Goal: Information Seeking & Learning: Learn about a topic

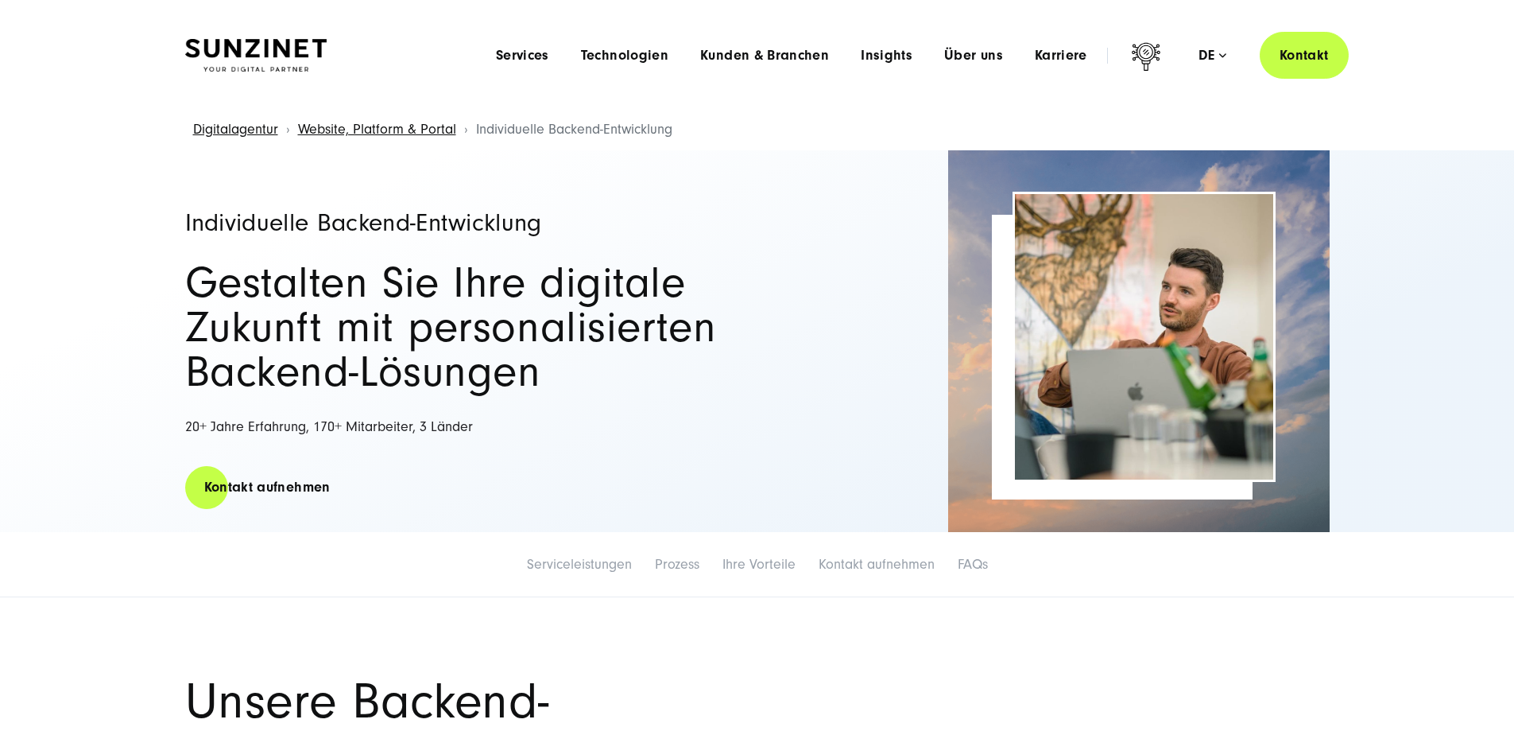
click at [272, 61] on img at bounding box center [256, 55] width 142 height 33
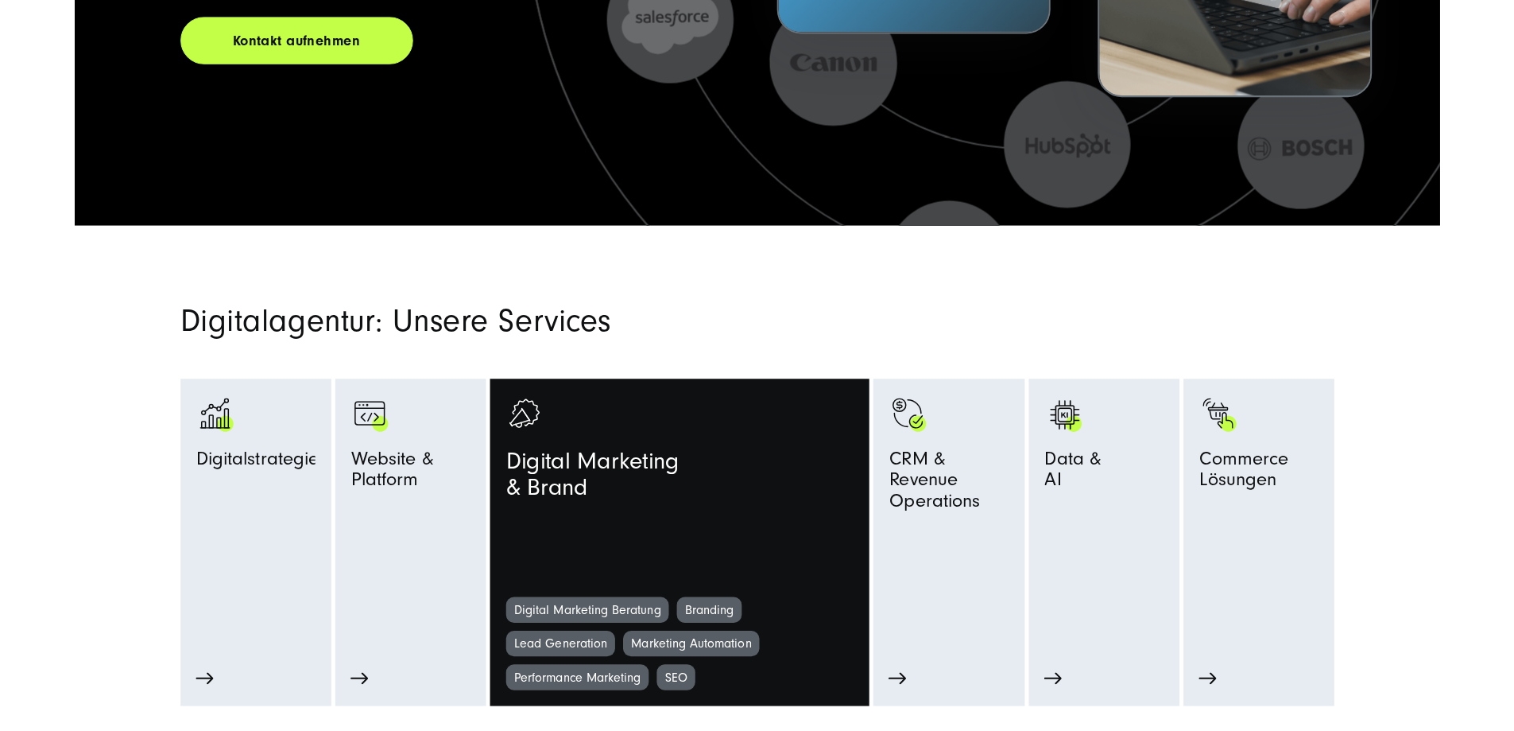
scroll to position [556, 0]
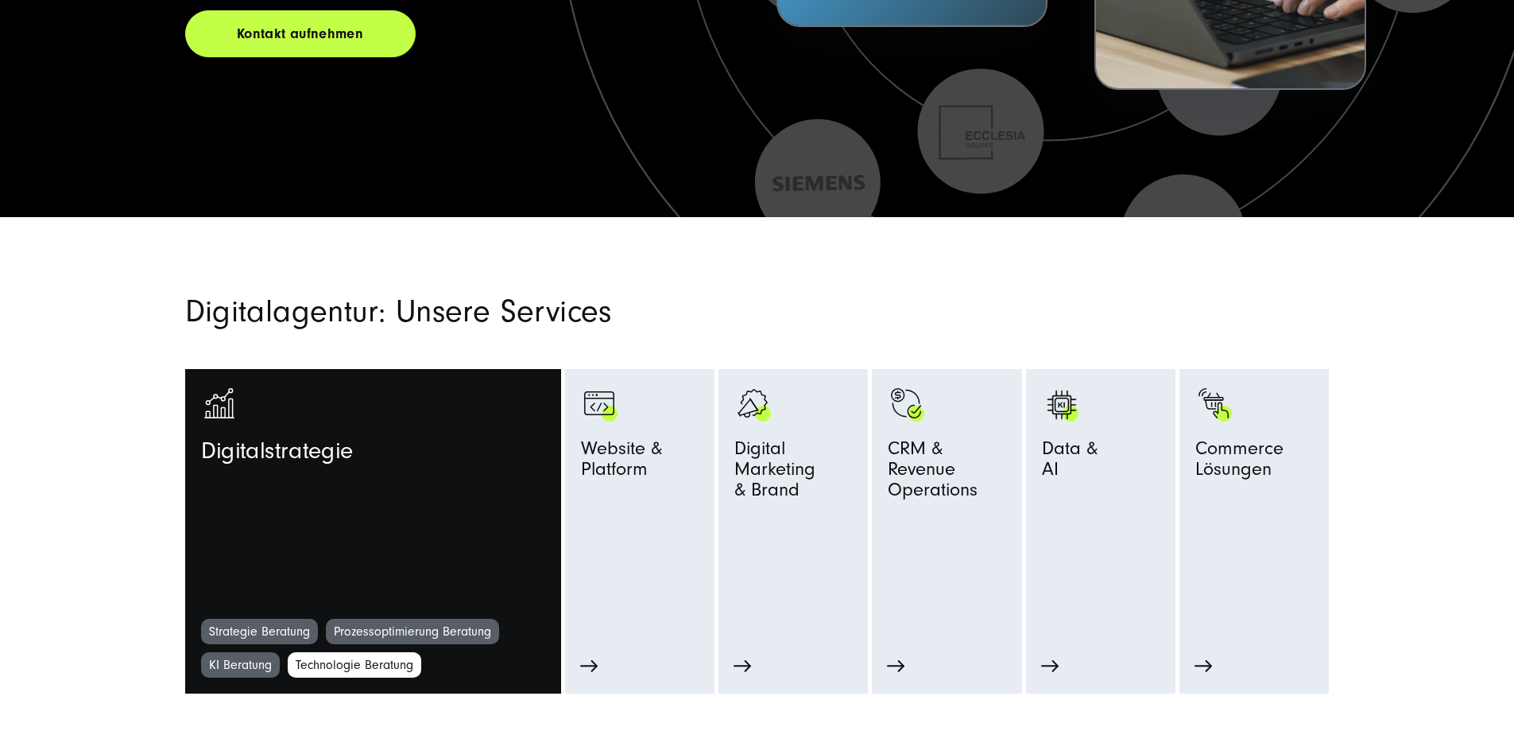
click at [338, 674] on link "Technologie Beratung" at bounding box center [355, 664] width 134 height 25
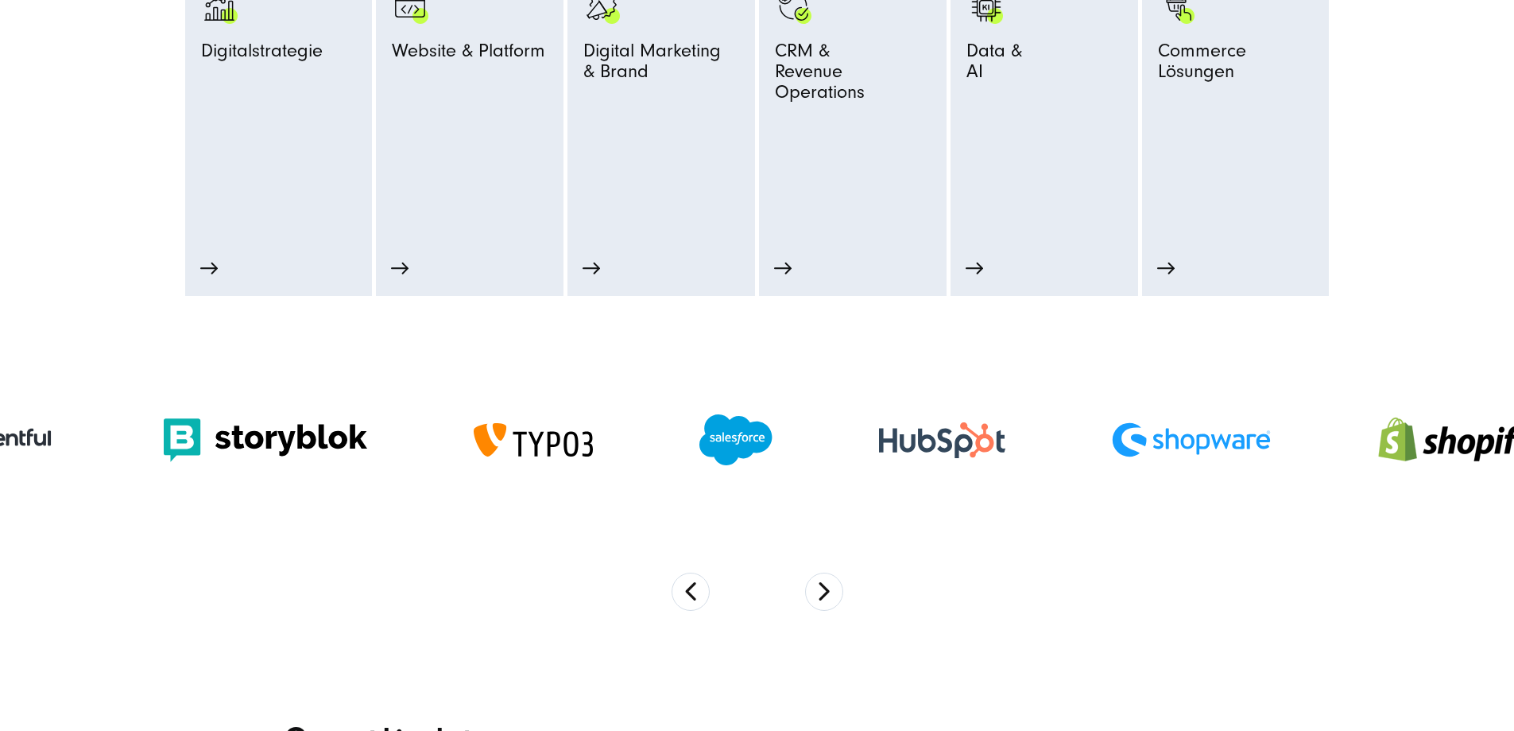
scroll to position [1033, 0]
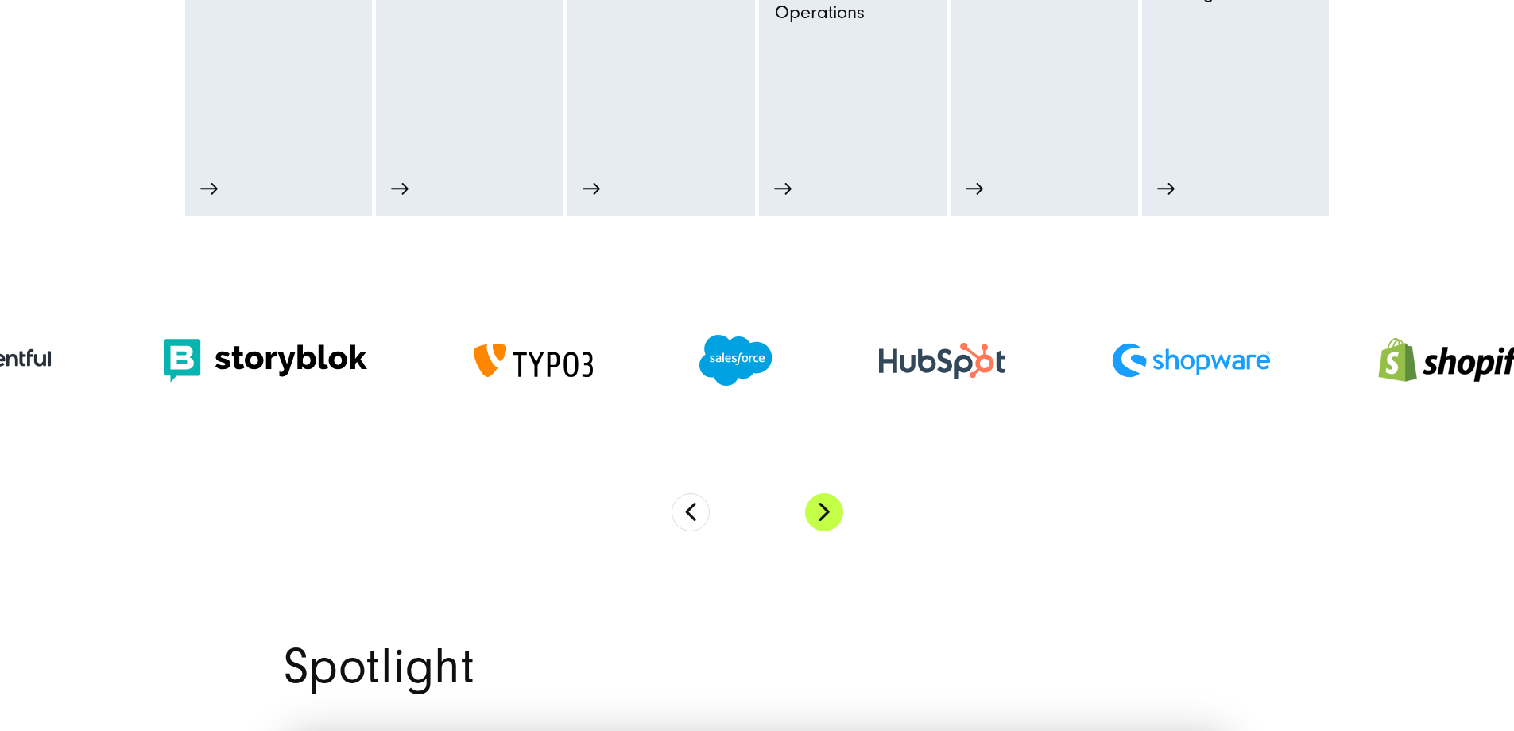
click at [816, 529] on button "Next" at bounding box center [824, 512] width 38 height 38
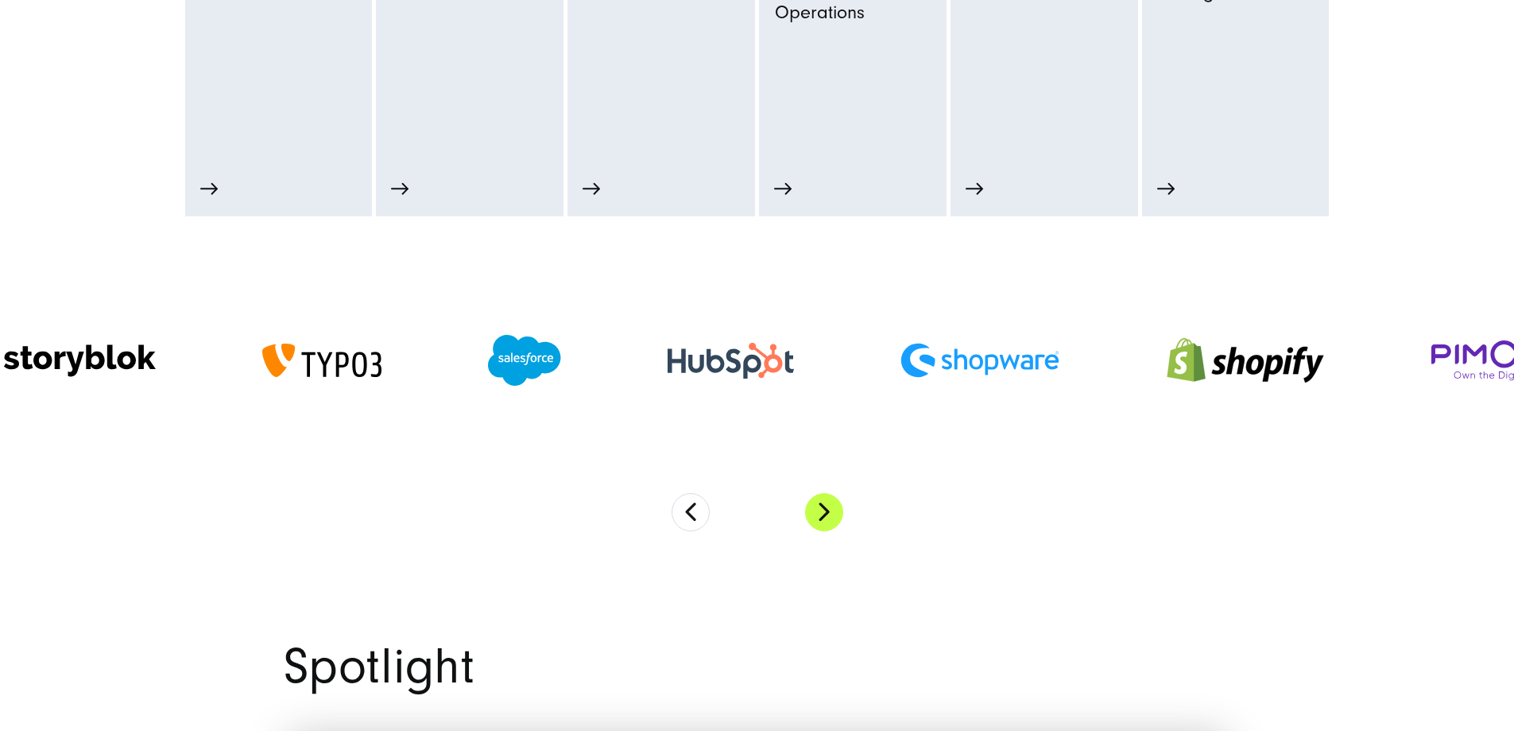
click at [816, 529] on button "Next" at bounding box center [824, 512] width 38 height 38
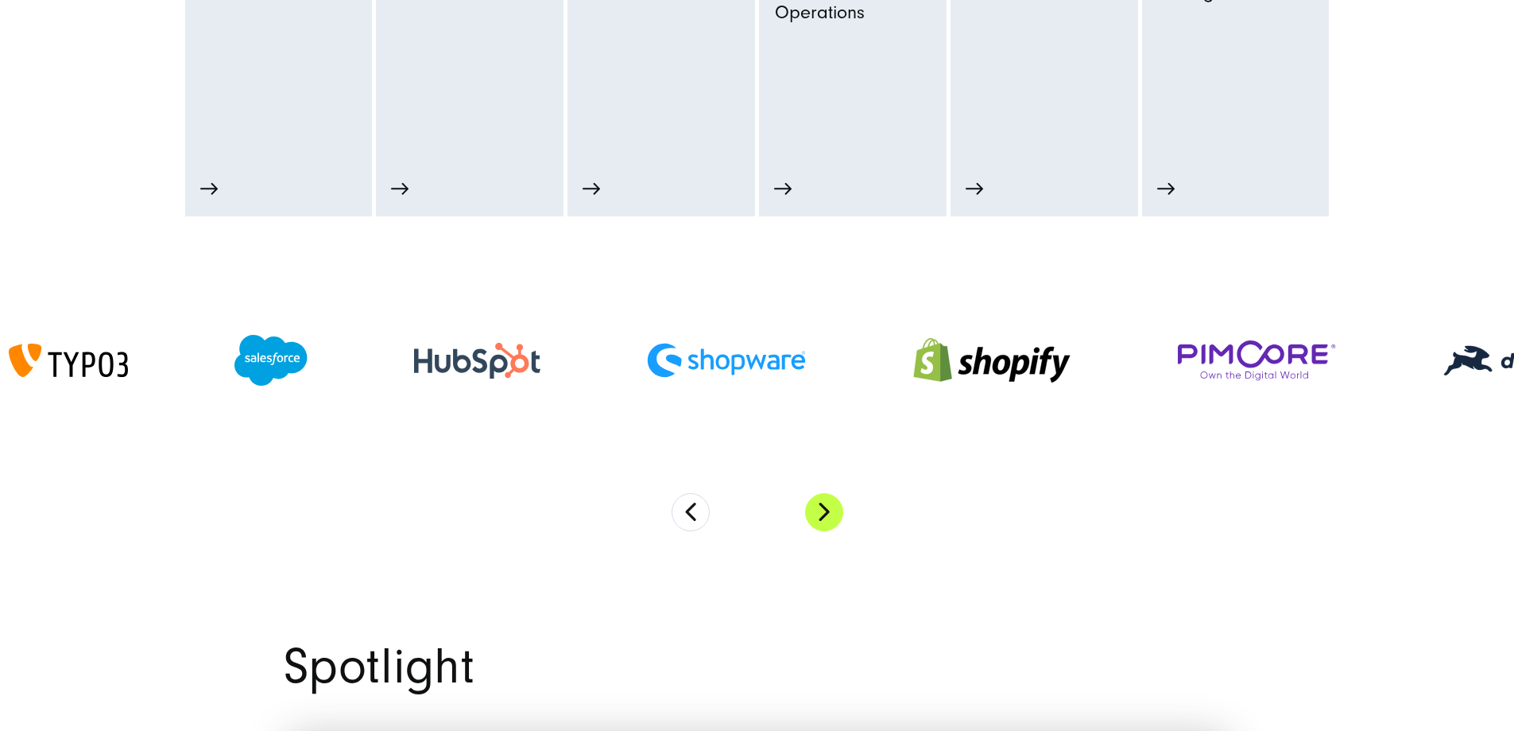
click at [816, 529] on button "Next" at bounding box center [824, 512] width 38 height 38
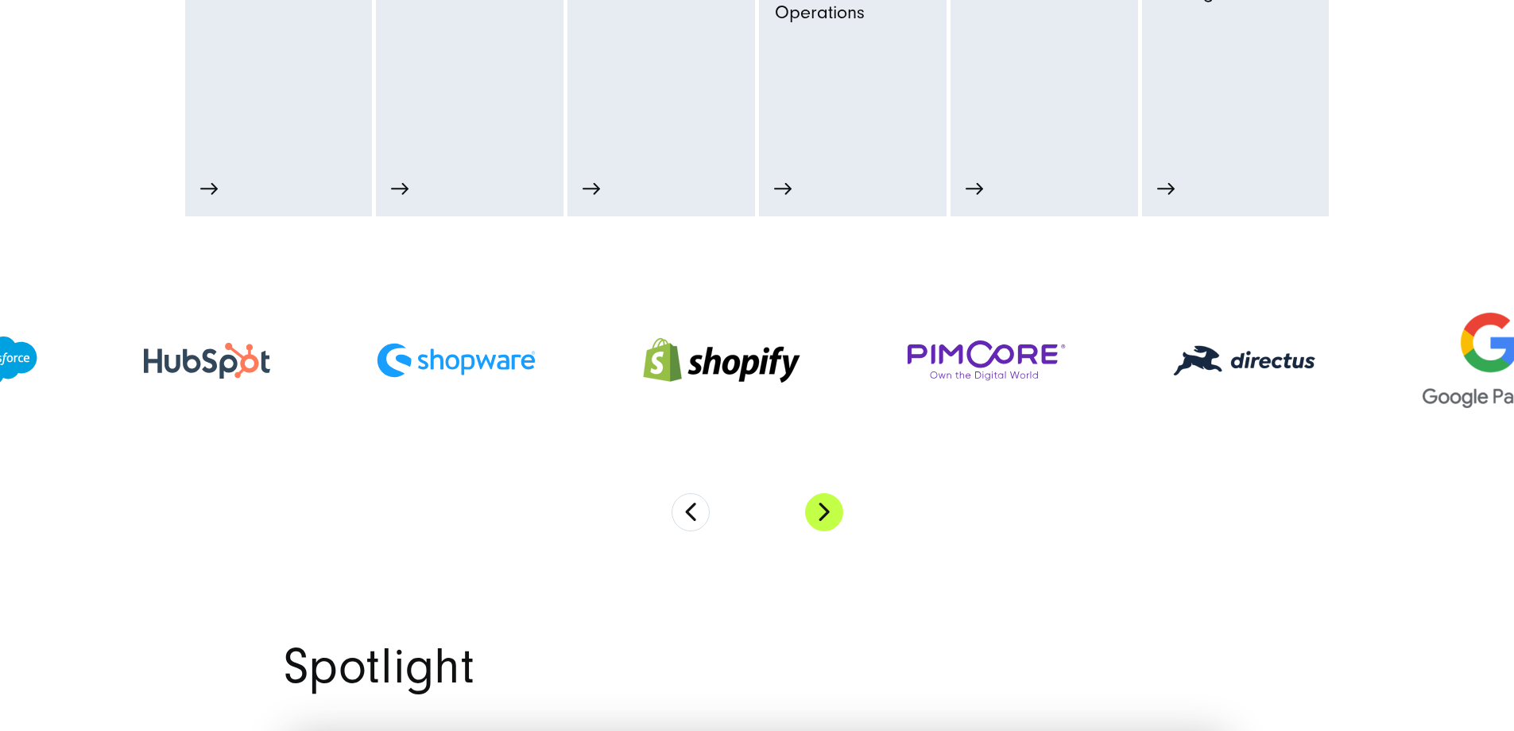
click at [816, 529] on button "Next" at bounding box center [824, 512] width 38 height 38
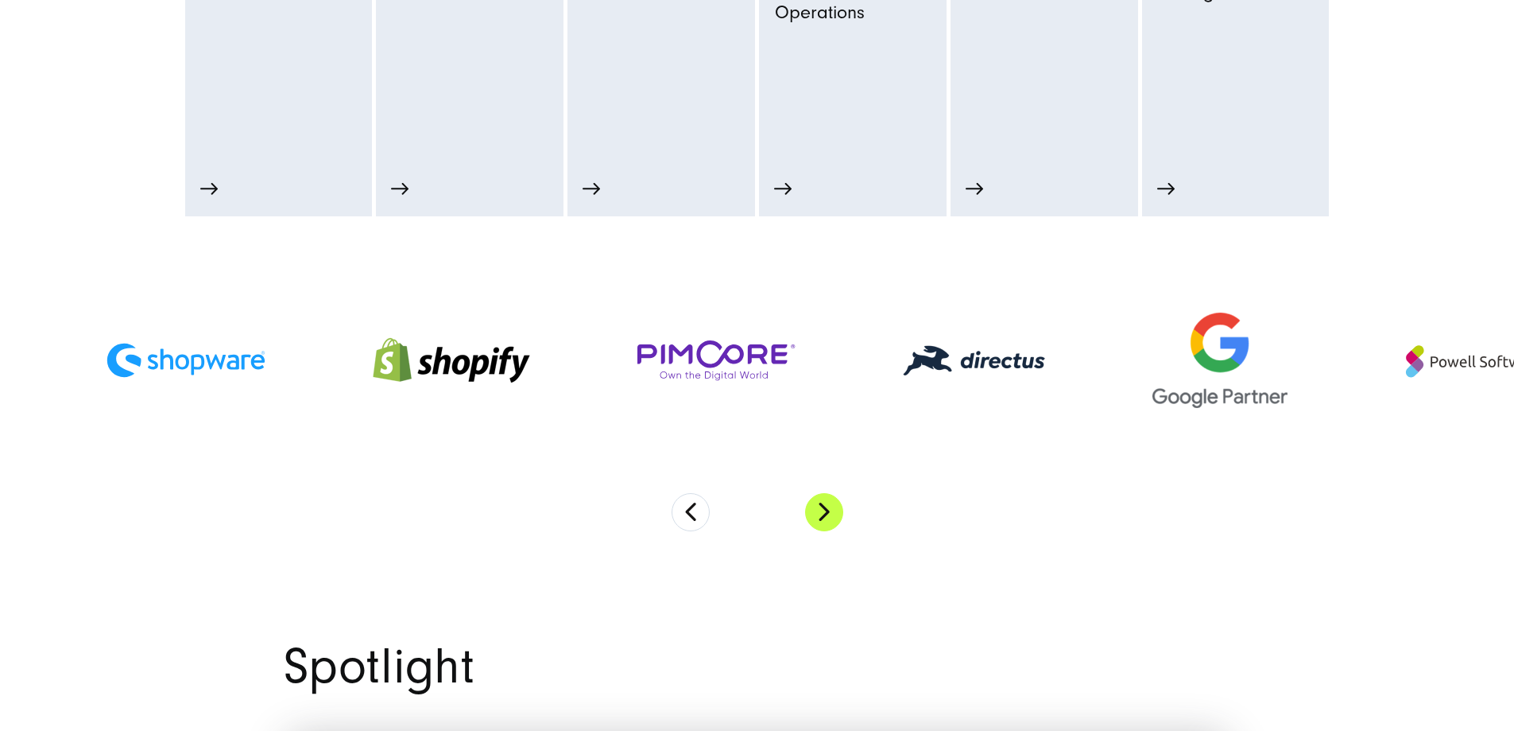
click at [816, 529] on button "Next" at bounding box center [824, 512] width 38 height 38
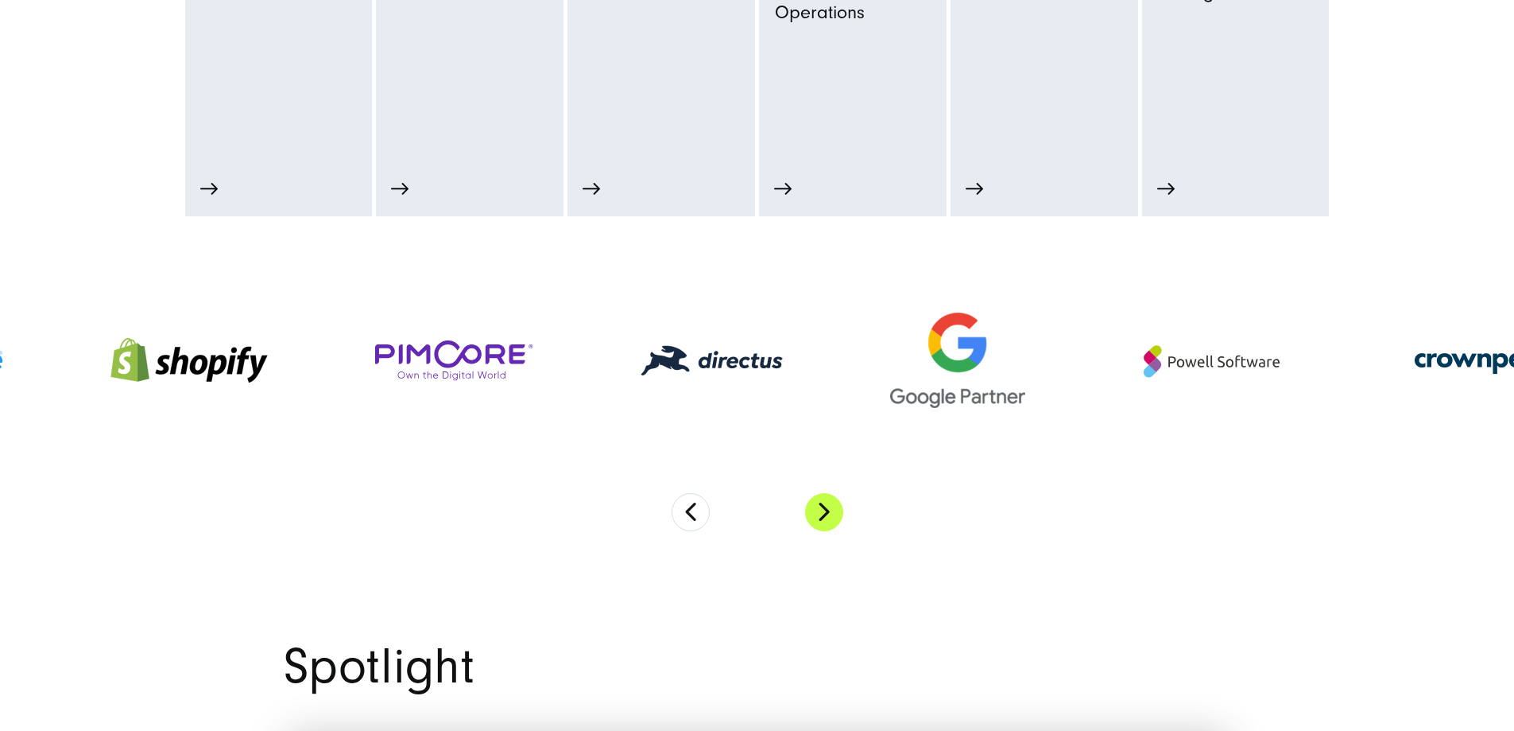
click at [816, 529] on button "Next" at bounding box center [824, 512] width 38 height 38
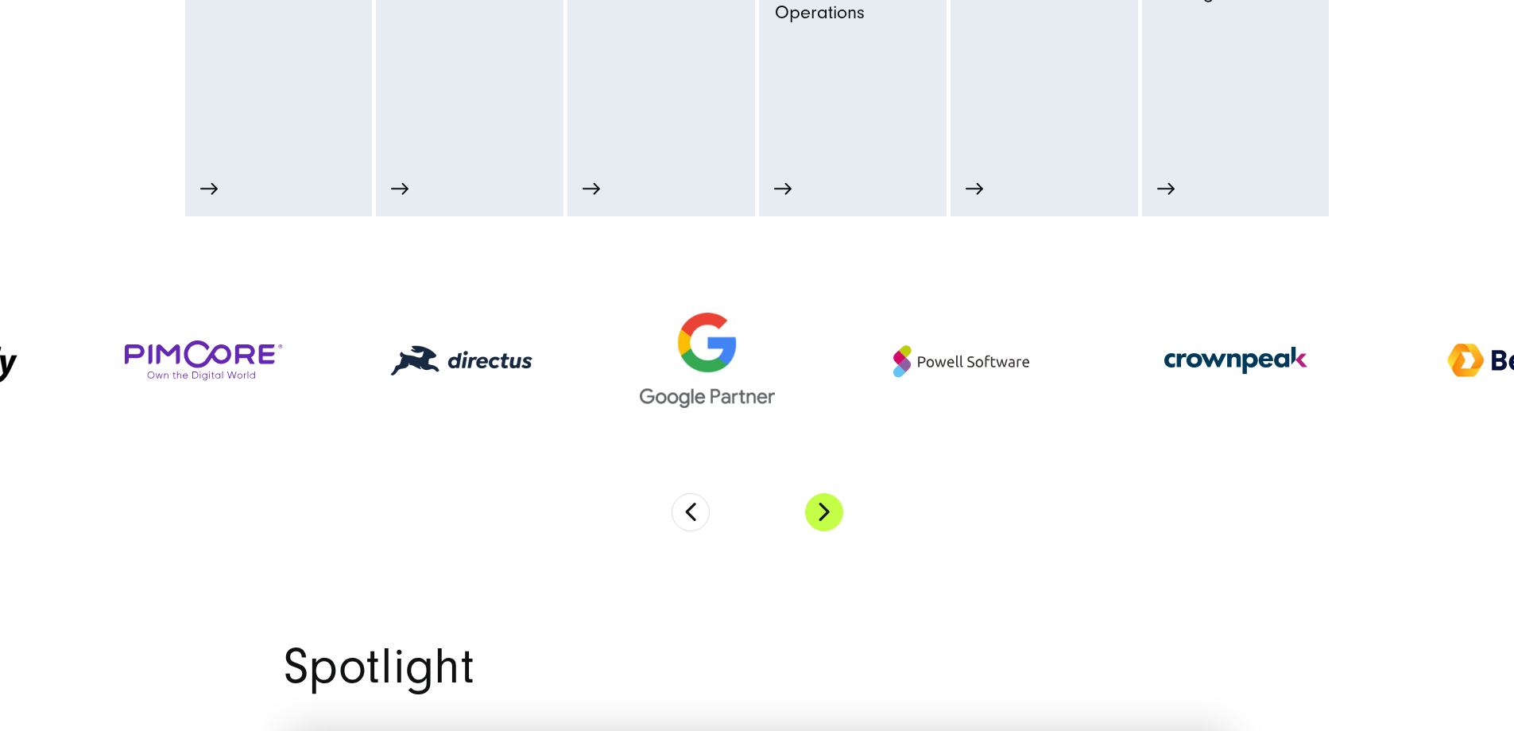
click at [816, 529] on button "Next" at bounding box center [824, 512] width 38 height 38
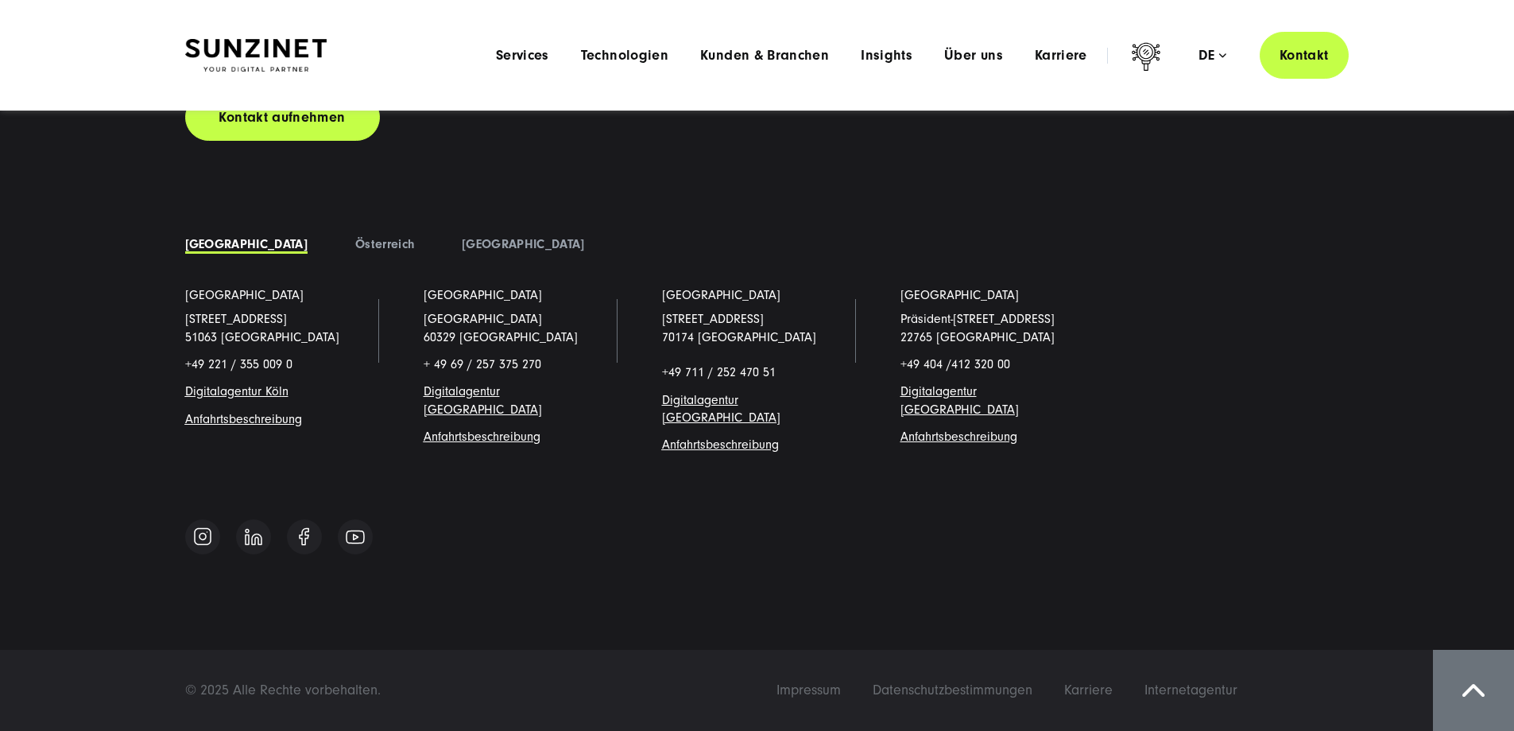
scroll to position [13616, 0]
